Goal: Information Seeking & Learning: Check status

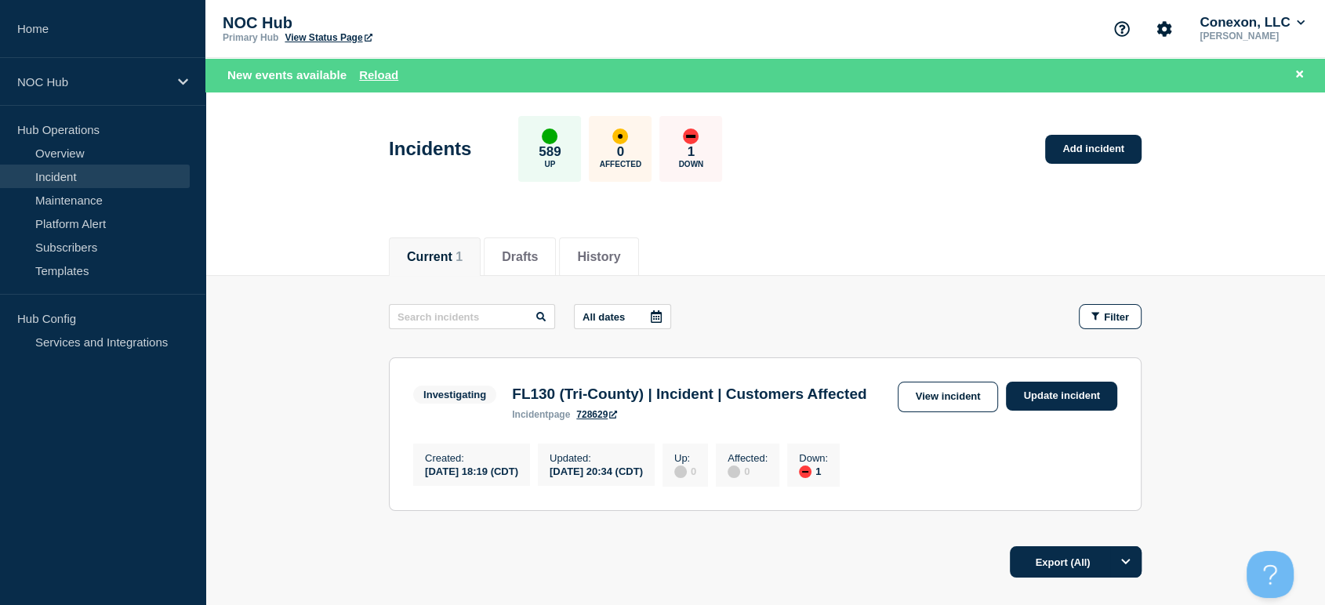
click at [956, 396] on link "View incident" at bounding box center [948, 397] width 101 height 31
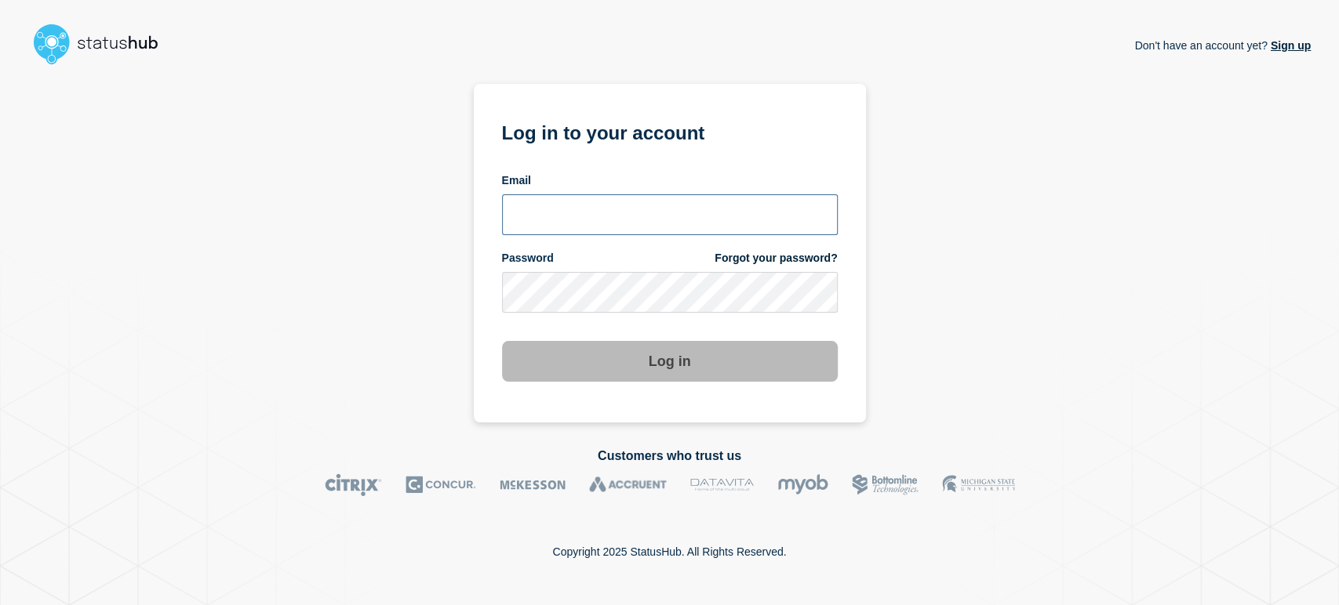
click at [687, 205] on input "email input" at bounding box center [670, 215] width 336 height 41
type input "[PERSON_NAME][EMAIL_ADDRESS][PERSON_NAME][DOMAIN_NAME]"
click at [502, 341] on button "Log in" at bounding box center [670, 361] width 336 height 41
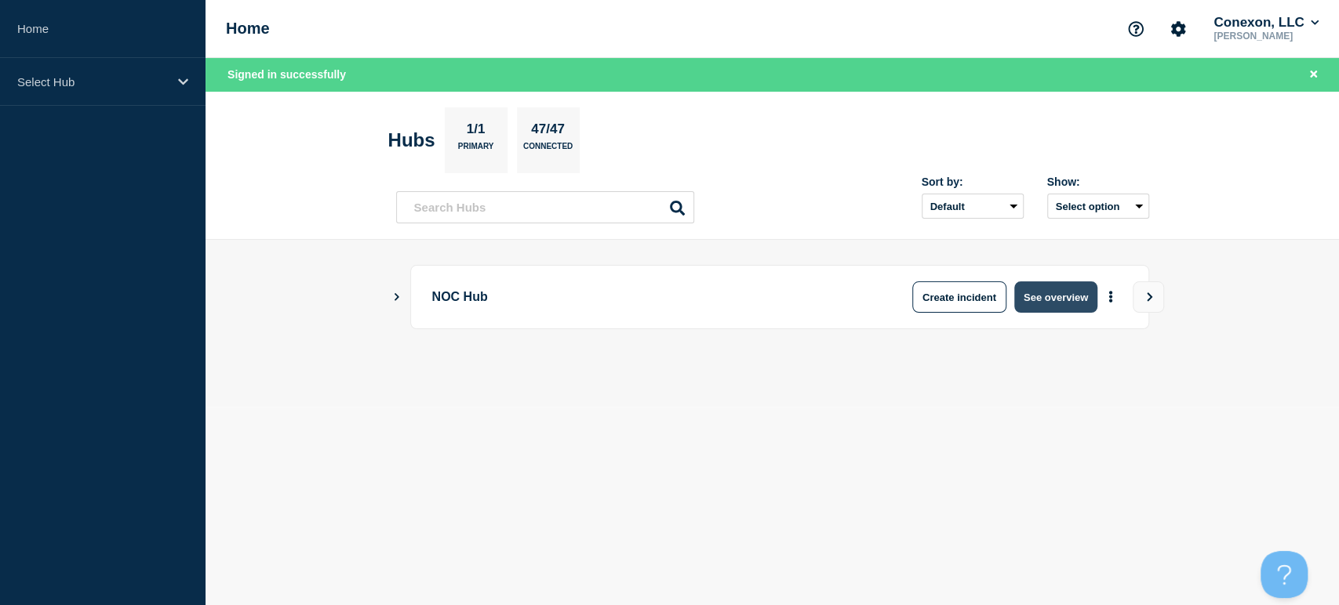
click at [1042, 294] on button "See overview" at bounding box center [1055, 297] width 83 height 31
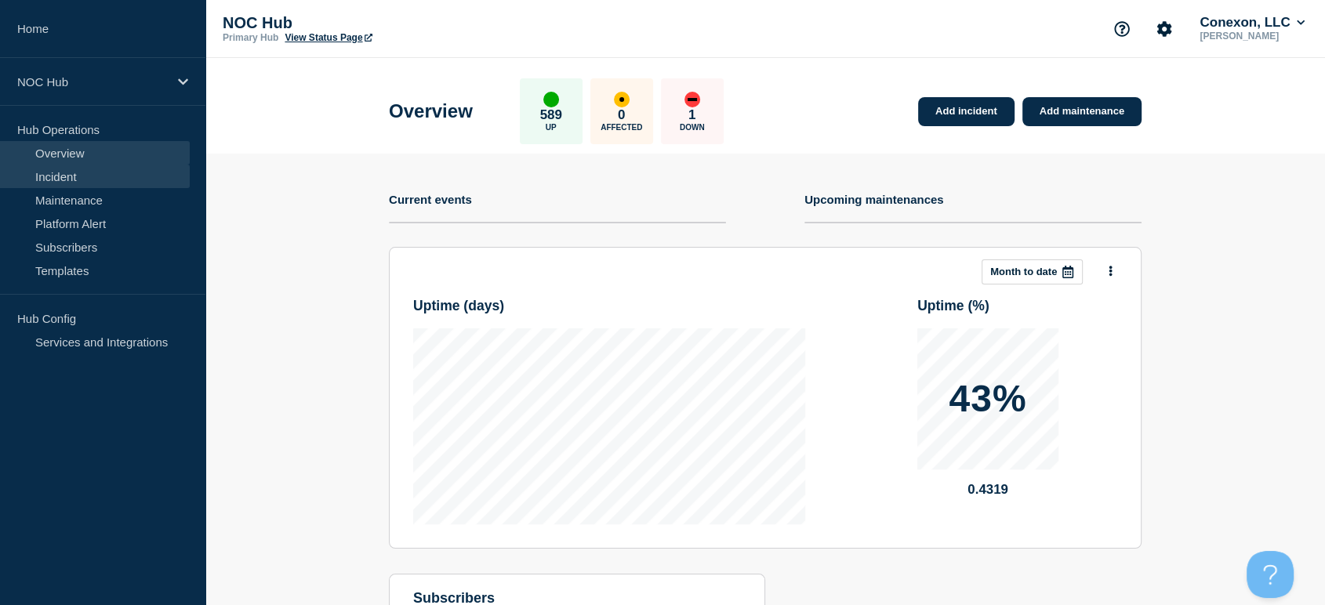
click at [106, 180] on link "Incident" at bounding box center [95, 177] width 190 height 24
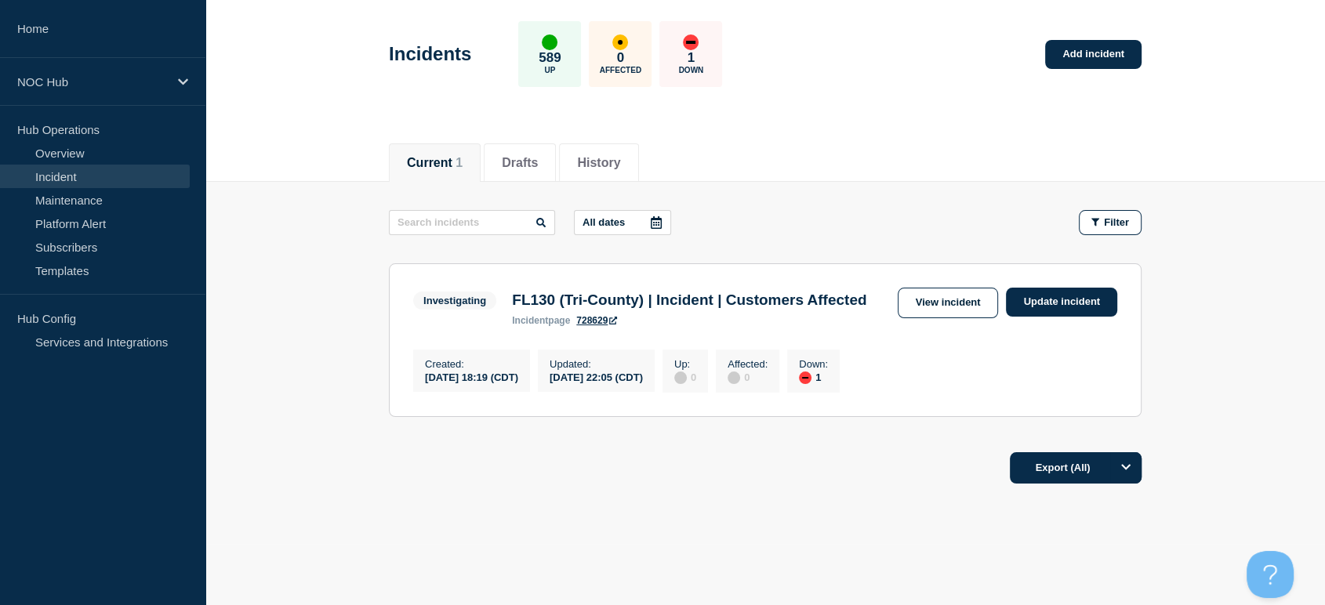
scroll to position [87, 0]
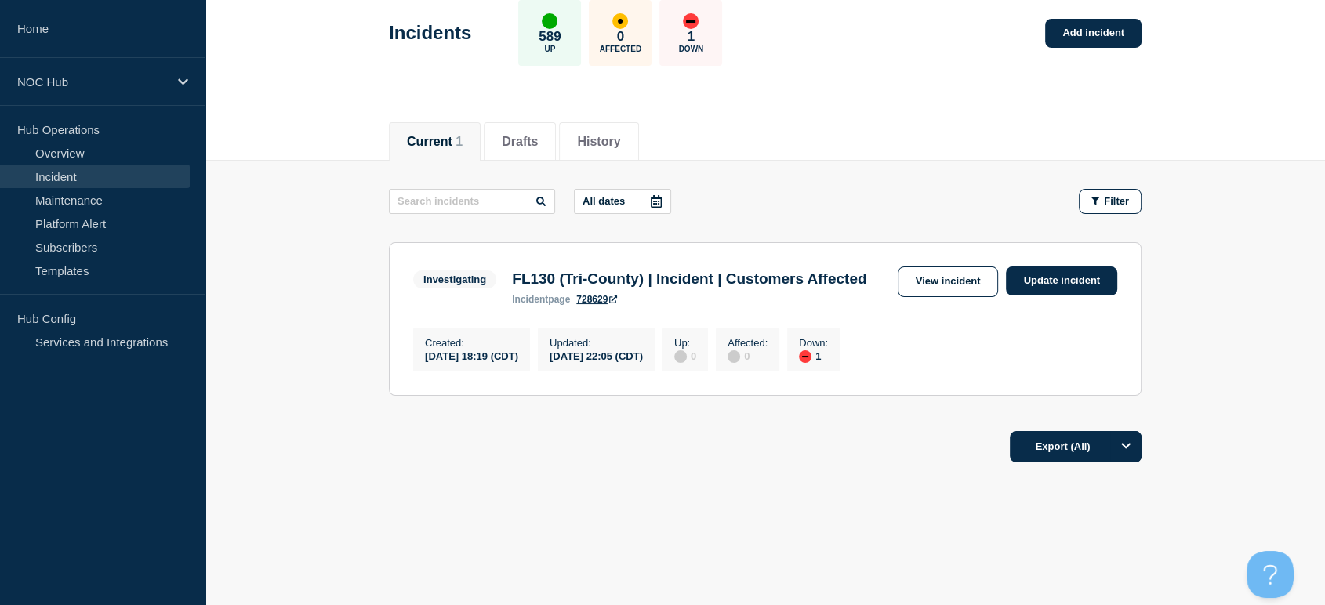
click at [936, 259] on section "Investigating FL130 (Tri-County) | Incident | Customers Affected incident page …" at bounding box center [765, 319] width 753 height 154
click at [933, 267] on link "View incident" at bounding box center [948, 282] width 101 height 31
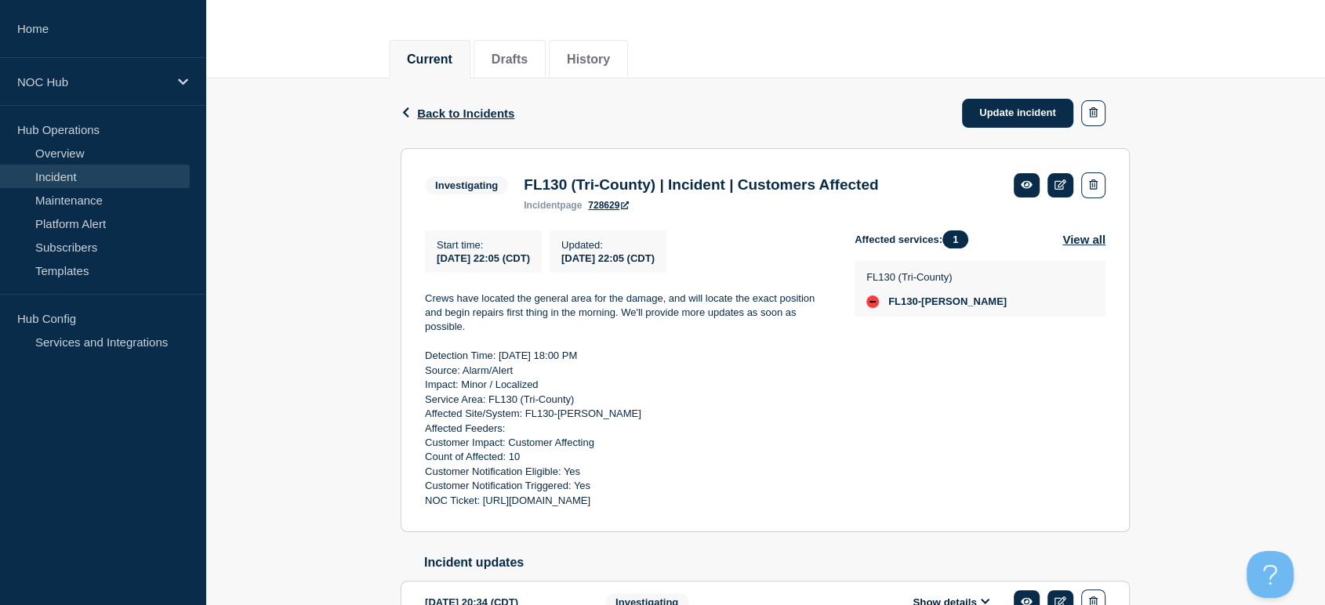
scroll to position [174, 0]
